Goal: Find specific page/section: Find specific page/section

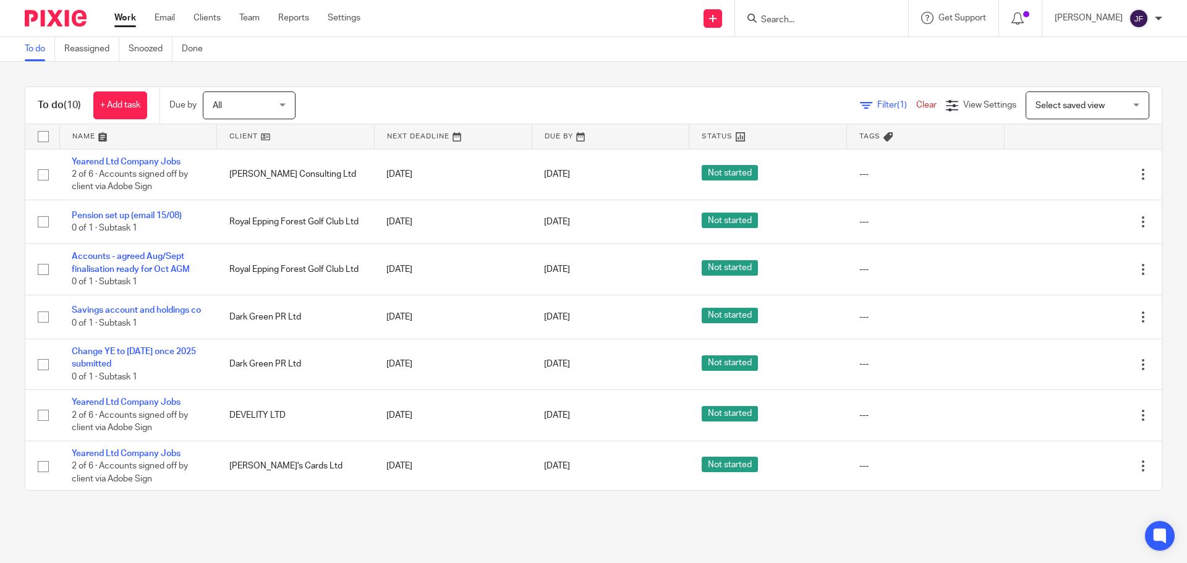
click at [770, 22] on div at bounding box center [819, 18] width 144 height 15
click at [780, 24] on input "Search" at bounding box center [815, 20] width 111 height 11
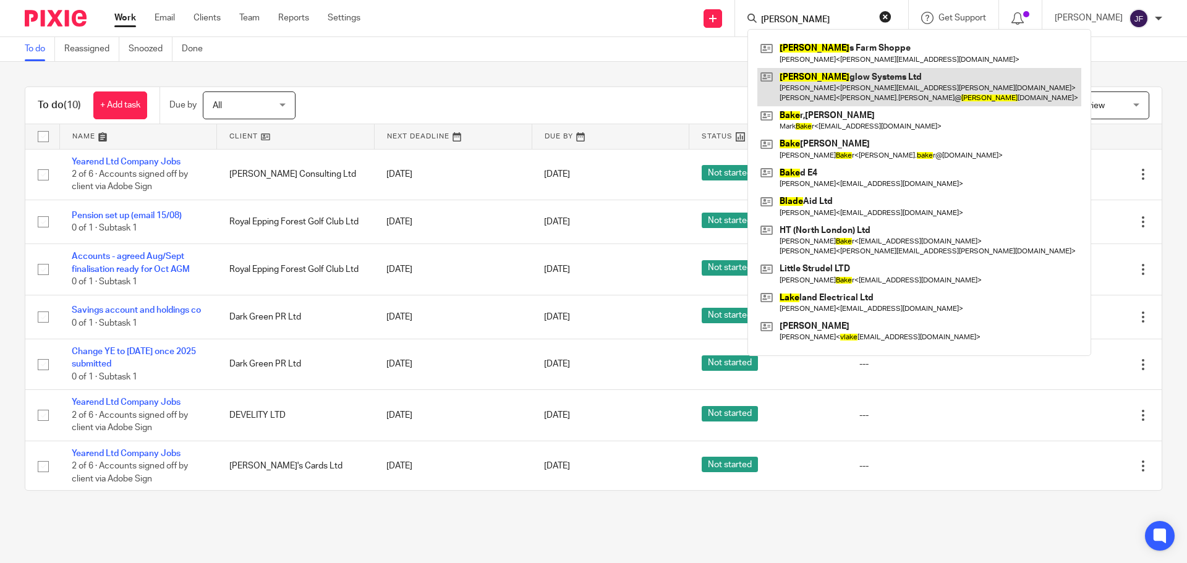
type input "[PERSON_NAME]"
click at [829, 75] on link at bounding box center [919, 87] width 324 height 38
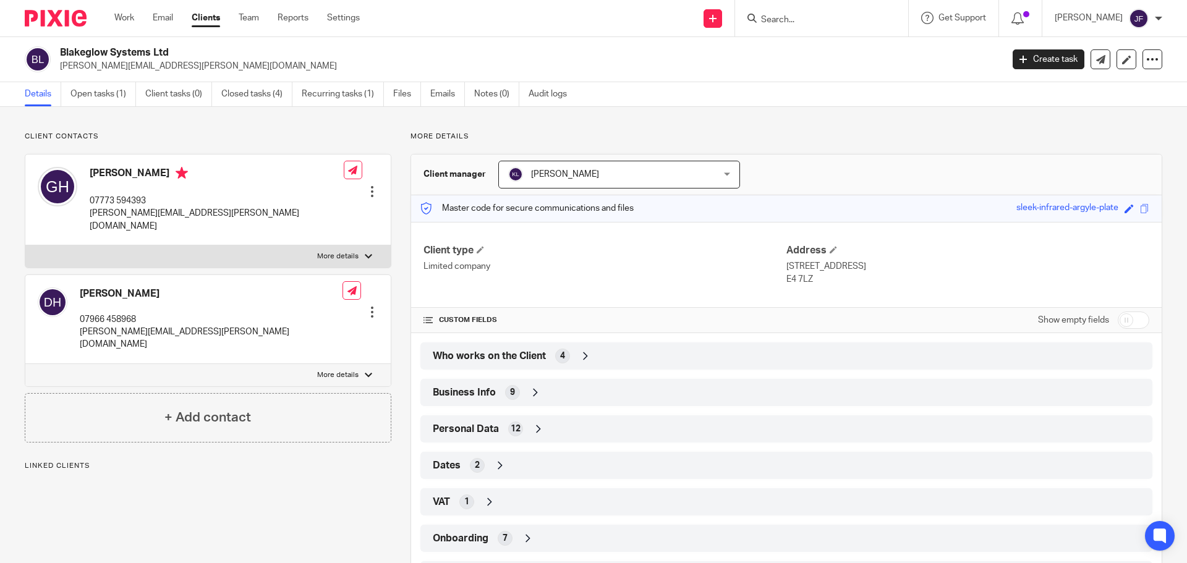
click at [577, 371] on div "Client type Limited company Address [STREET_ADDRESS] E4 7LZ CUSTOM FIELDS Show …" at bounding box center [786, 405] width 750 height 367
click at [576, 358] on div "Who works on the Client 4" at bounding box center [786, 356] width 713 height 21
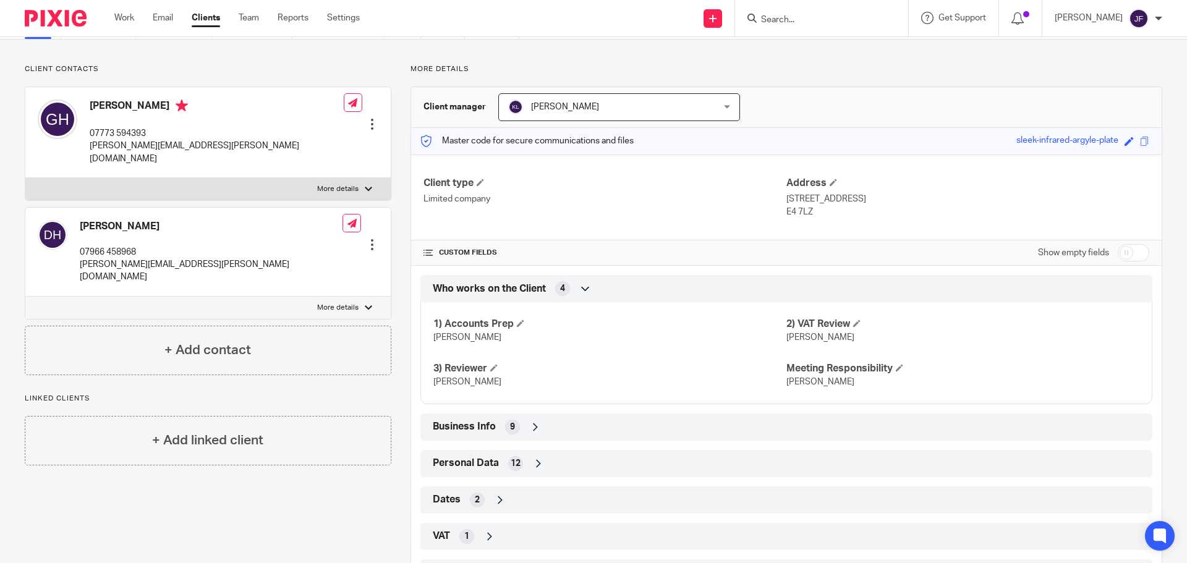
scroll to position [162, 0]
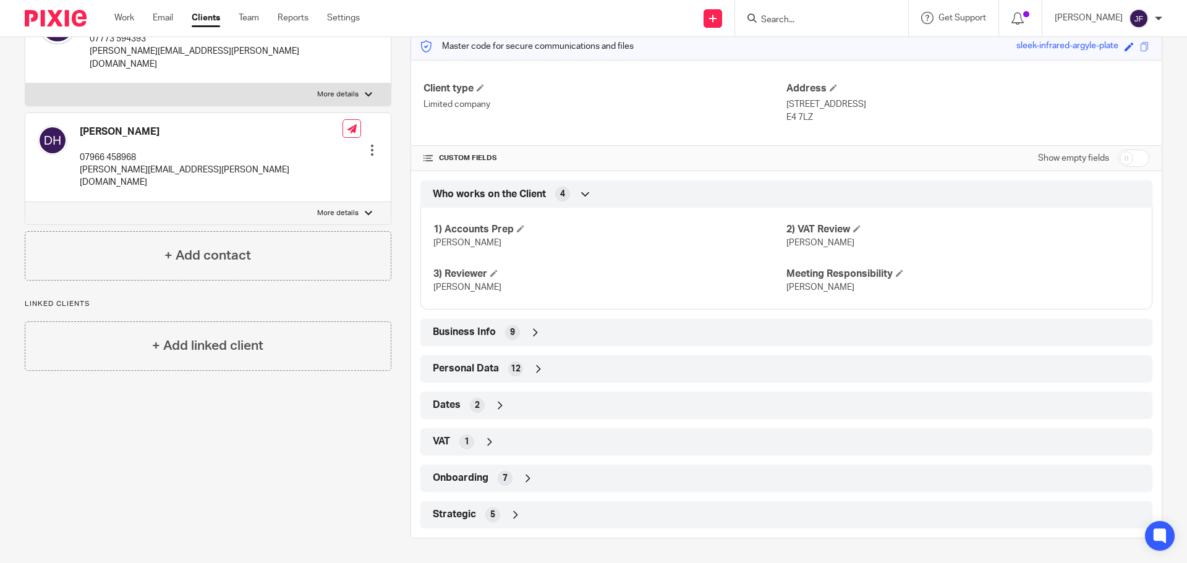
click at [497, 515] on div "5" at bounding box center [492, 515] width 15 height 15
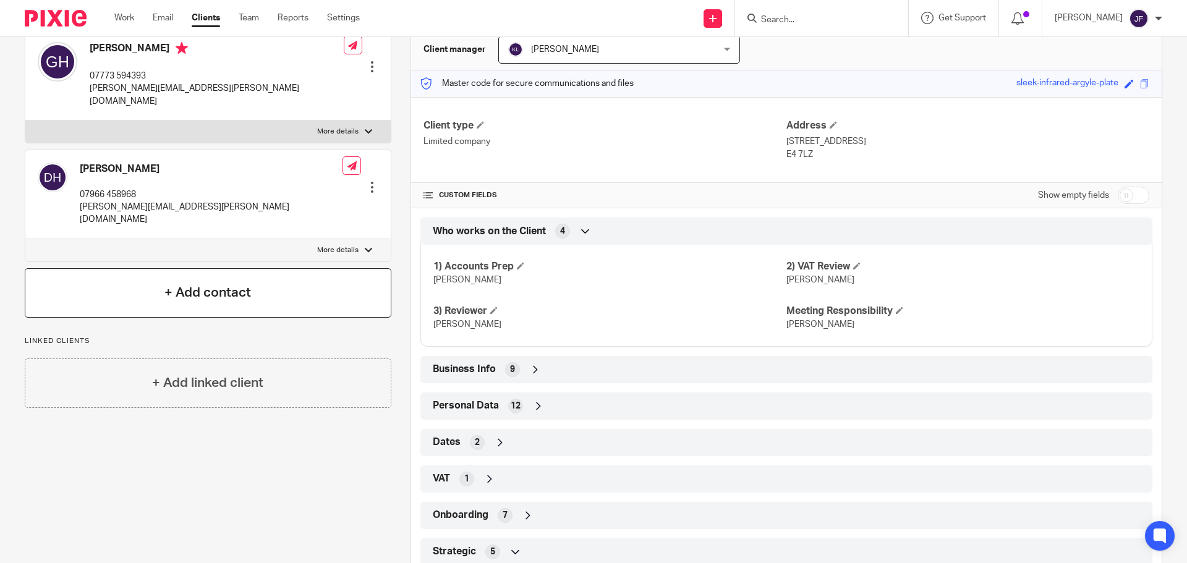
scroll to position [0, 0]
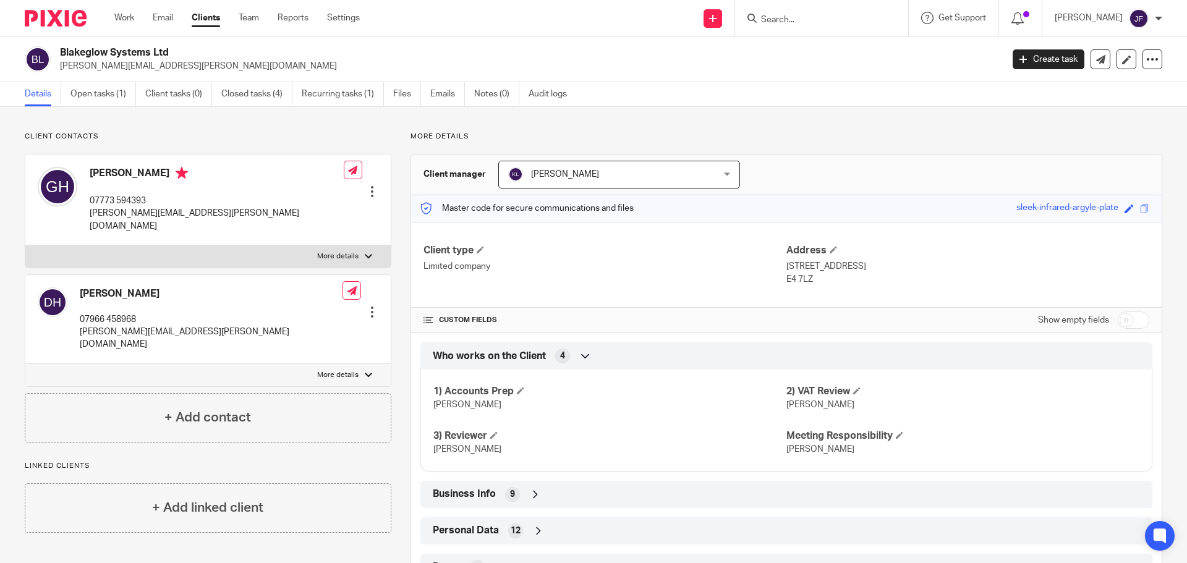
click at [49, 17] on img at bounding box center [56, 18] width 62 height 17
